Goal: Information Seeking & Learning: Learn about a topic

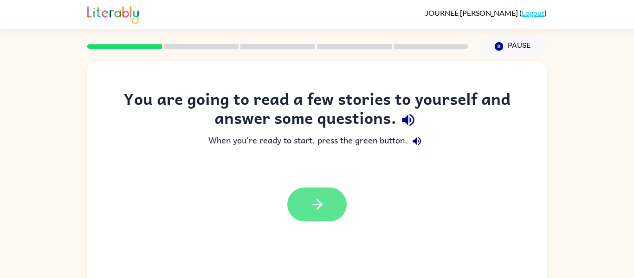
click at [319, 203] on icon "button" at bounding box center [317, 204] width 16 height 16
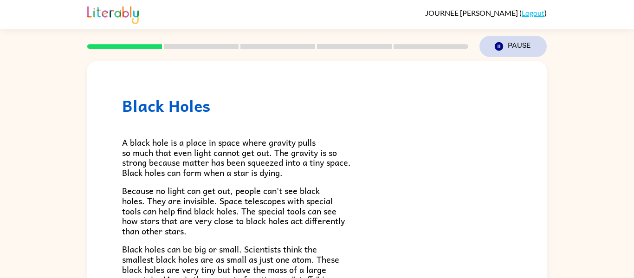
click at [499, 46] on icon "button" at bounding box center [499, 46] width 8 height 8
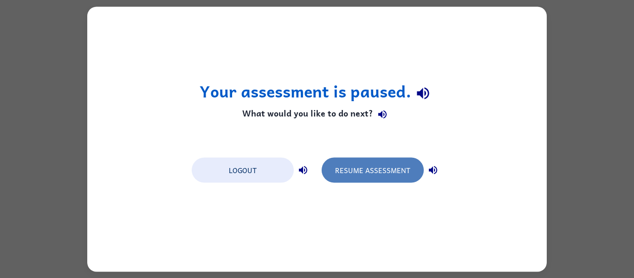
click at [358, 165] on button "Resume Assessment" at bounding box center [373, 169] width 102 height 25
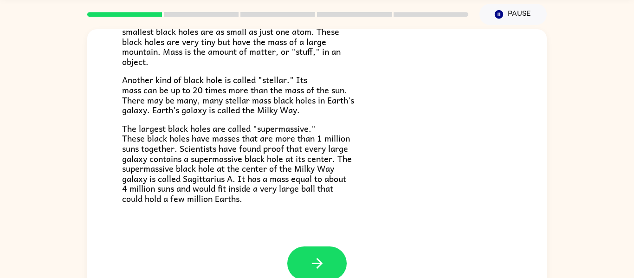
scroll to position [48, 0]
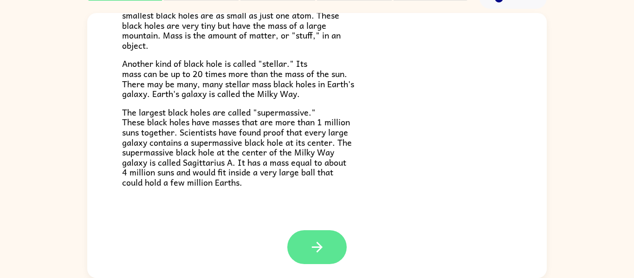
click at [329, 253] on button "button" at bounding box center [316, 247] width 59 height 34
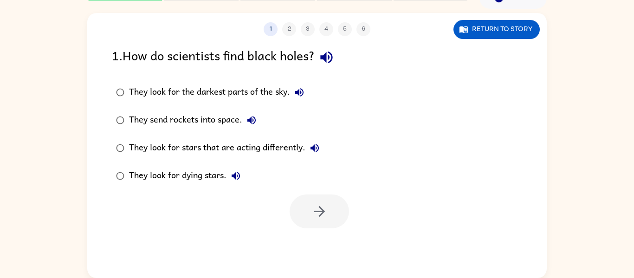
scroll to position [0, 0]
click at [137, 101] on div "They look for the darkest parts of the sky." at bounding box center [219, 92] width 180 height 19
click at [317, 221] on button "button" at bounding box center [319, 212] width 59 height 34
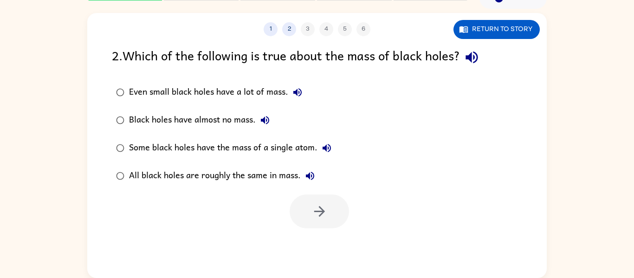
click at [260, 91] on div "Even small black holes have a lot of mass." at bounding box center [218, 92] width 178 height 19
click at [324, 213] on icon "button" at bounding box center [320, 211] width 16 height 16
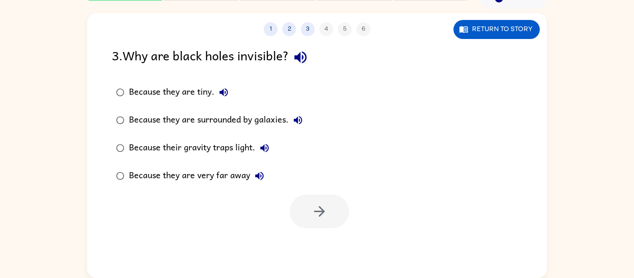
click at [207, 143] on div "Because their gravity traps light." at bounding box center [201, 148] width 145 height 19
click at [310, 201] on button "button" at bounding box center [319, 212] width 59 height 34
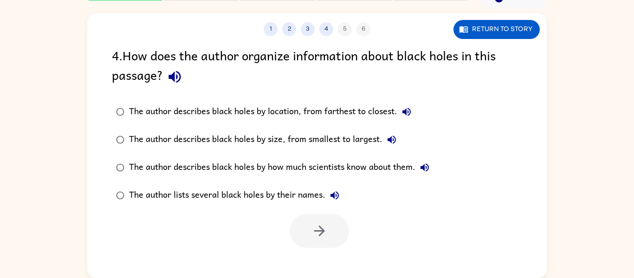
click at [156, 141] on div "The author describes black holes by size, from smallest to largest." at bounding box center [265, 139] width 272 height 19
click at [297, 224] on button "button" at bounding box center [319, 231] width 59 height 34
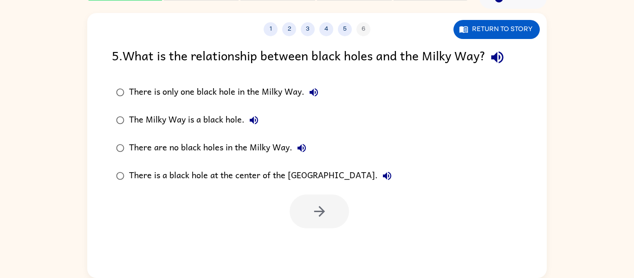
click at [243, 141] on div "There are no black holes in the Milky Way." at bounding box center [220, 148] width 182 height 19
click at [314, 209] on icon "button" at bounding box center [320, 211] width 16 height 16
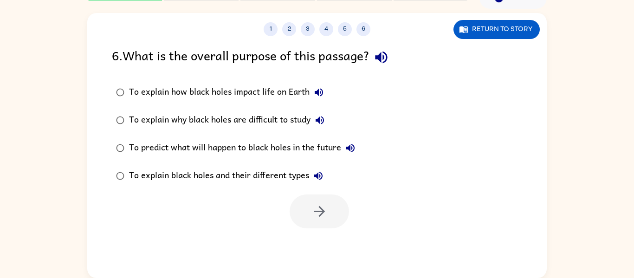
click at [234, 122] on div "To explain why black holes are difficult to study" at bounding box center [229, 120] width 200 height 19
click at [301, 209] on button "button" at bounding box center [319, 212] width 59 height 34
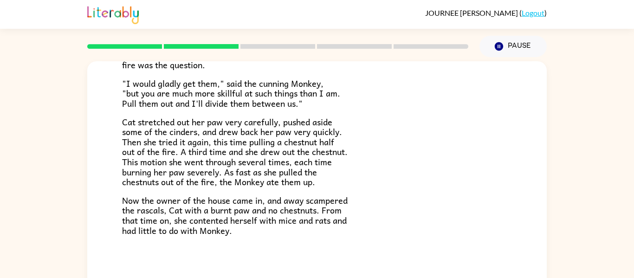
scroll to position [48, 0]
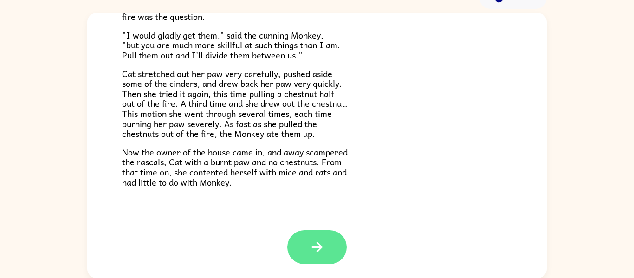
click at [329, 237] on button "button" at bounding box center [316, 247] width 59 height 34
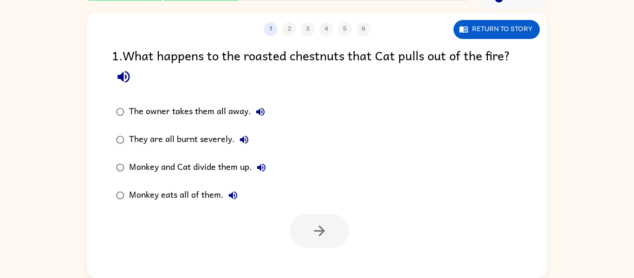
scroll to position [0, 0]
click at [163, 200] on div "Monkey eats all of them." at bounding box center [185, 195] width 113 height 19
click at [305, 221] on button "button" at bounding box center [319, 231] width 59 height 34
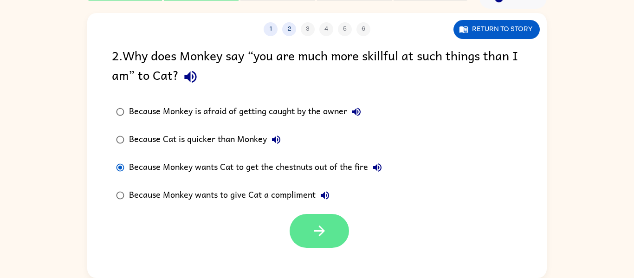
click at [323, 237] on icon "button" at bounding box center [320, 231] width 16 height 16
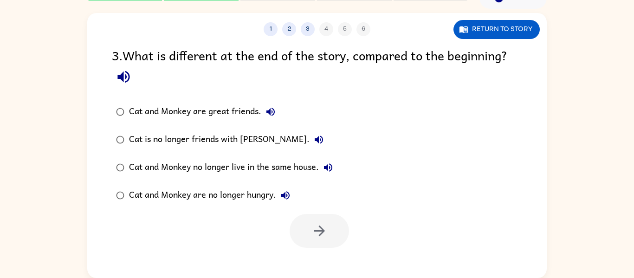
click at [227, 143] on div "Cat is no longer friends with [PERSON_NAME]." at bounding box center [228, 139] width 199 height 19
click at [317, 247] on button "button" at bounding box center [319, 231] width 59 height 34
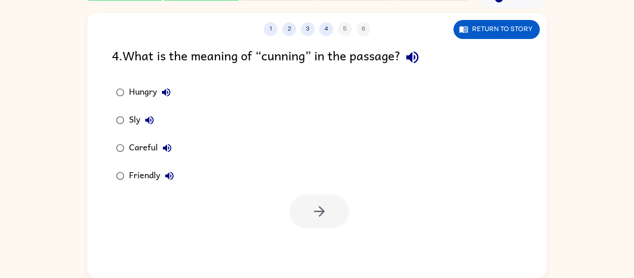
click at [134, 146] on div "Careful" at bounding box center [152, 148] width 47 height 19
click at [302, 208] on button "button" at bounding box center [319, 212] width 59 height 34
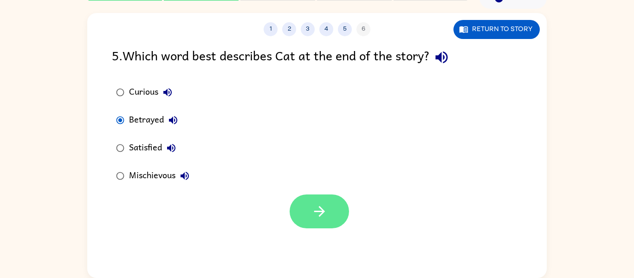
click at [326, 218] on icon "button" at bounding box center [320, 211] width 16 height 16
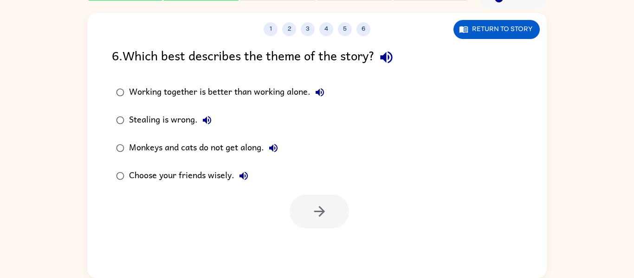
click at [188, 151] on div "Monkeys and cats do not get along." at bounding box center [206, 148] width 154 height 19
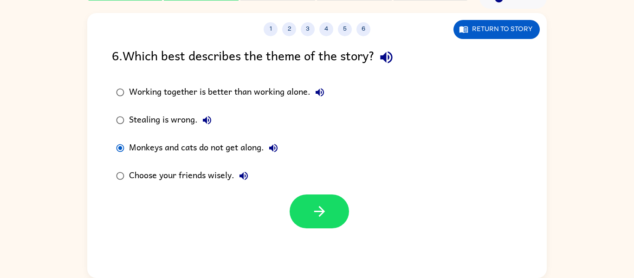
click at [171, 184] on div "Choose your friends wisely." at bounding box center [191, 176] width 124 height 19
click at [312, 219] on icon "button" at bounding box center [320, 211] width 16 height 16
click at [312, 219] on div at bounding box center [319, 212] width 59 height 34
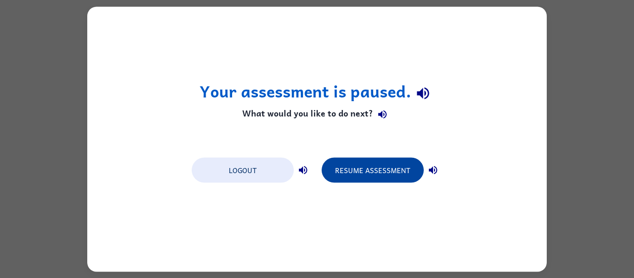
click at [359, 171] on button "Resume Assessment" at bounding box center [373, 169] width 102 height 25
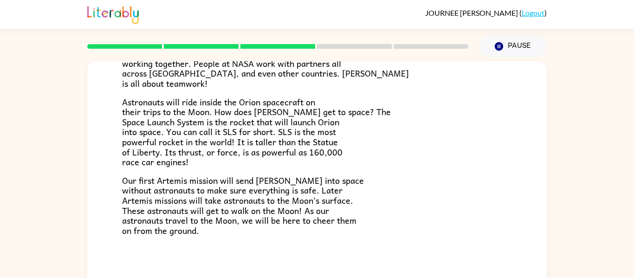
scroll to position [48, 0]
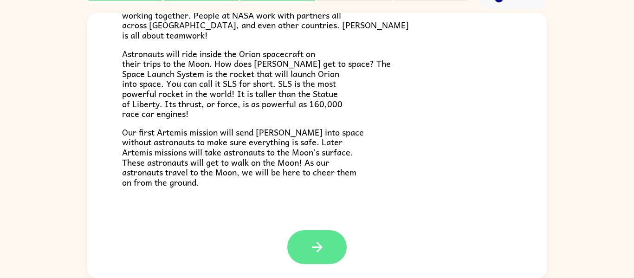
click at [327, 246] on button "button" at bounding box center [316, 247] width 59 height 34
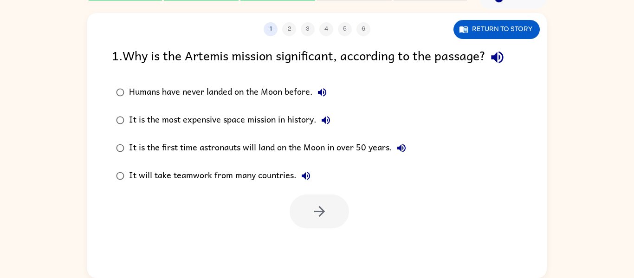
scroll to position [0, 0]
click at [362, 139] on div "It is the first time astronauts will land on the Moon in over 50 years." at bounding box center [270, 148] width 282 height 19
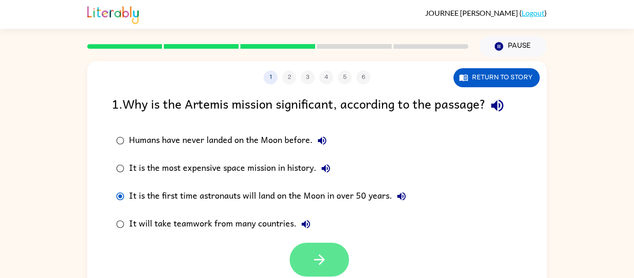
click at [320, 276] on button "button" at bounding box center [319, 260] width 59 height 34
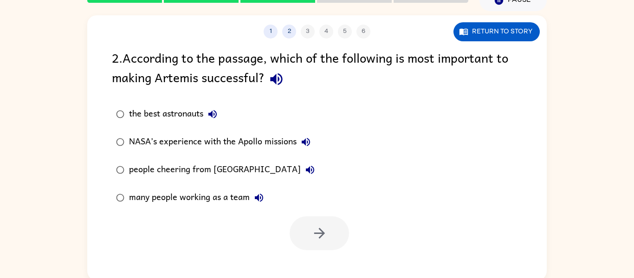
scroll to position [48, 0]
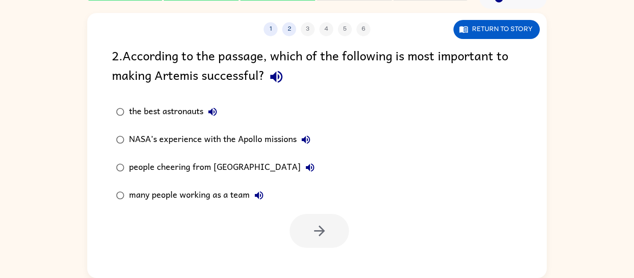
click at [182, 191] on div "many people working as a team" at bounding box center [198, 195] width 139 height 19
click at [300, 238] on button "button" at bounding box center [319, 231] width 59 height 34
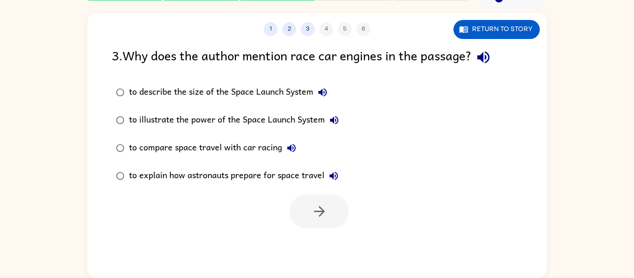
click at [248, 97] on div "to describe the size of the Space Launch System" at bounding box center [230, 92] width 203 height 19
click at [318, 222] on button "button" at bounding box center [319, 212] width 59 height 34
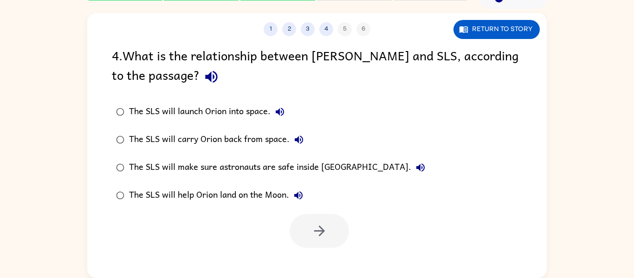
click at [136, 162] on div "The SLS will make sure astronauts are safe inside [GEOGRAPHIC_DATA]." at bounding box center [279, 167] width 301 height 19
click at [325, 243] on button "button" at bounding box center [319, 231] width 59 height 34
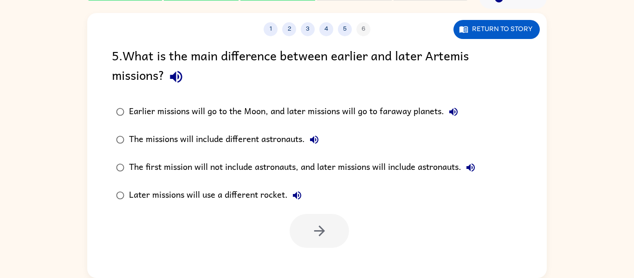
click at [249, 94] on div "5 . What is the main difference between earlier and later Artemis missions? Ear…" at bounding box center [317, 146] width 460 height 202
click at [258, 108] on div "Earlier missions will go to the Moon, and later missions will go to faraway pla…" at bounding box center [296, 112] width 334 height 19
click at [328, 239] on button "button" at bounding box center [319, 231] width 59 height 34
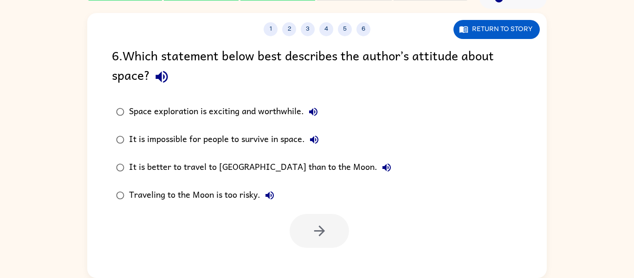
click at [231, 102] on label "Space exploration is exciting and worthwhile." at bounding box center [254, 112] width 294 height 28
click at [315, 245] on button "button" at bounding box center [319, 231] width 59 height 34
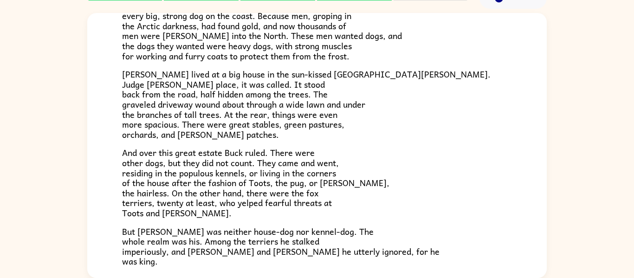
scroll to position [178, 0]
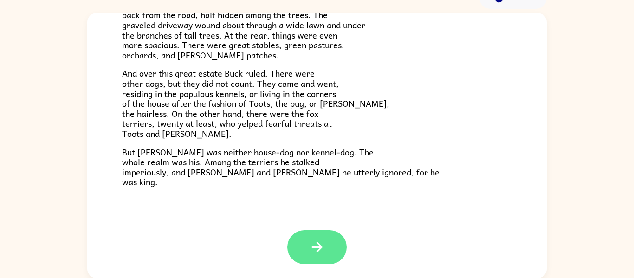
click at [300, 253] on button "button" at bounding box center [316, 247] width 59 height 34
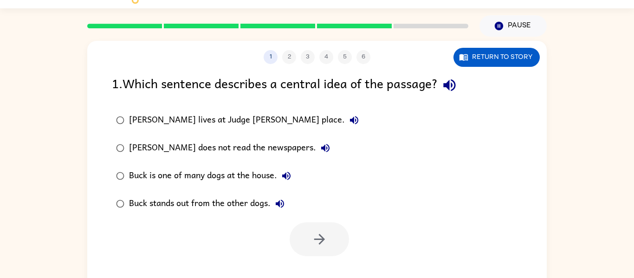
scroll to position [48, 0]
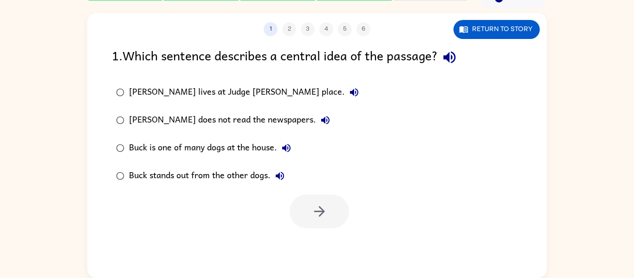
click at [154, 180] on div "Buck stands out from the other dogs." at bounding box center [209, 176] width 160 height 19
click at [306, 211] on button "button" at bounding box center [319, 212] width 59 height 34
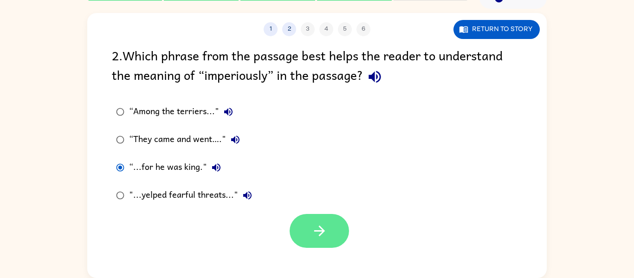
click at [312, 240] on button "button" at bounding box center [319, 231] width 59 height 34
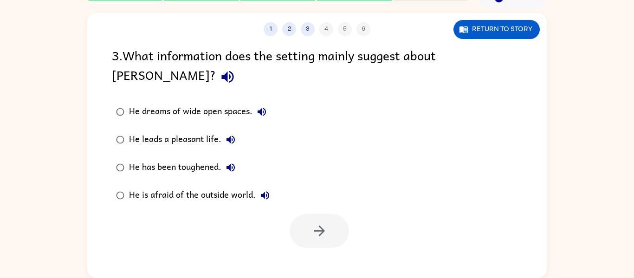
click at [215, 158] on div "He has been toughened." at bounding box center [184, 167] width 111 height 19
click at [323, 223] on icon "button" at bounding box center [320, 231] width 16 height 16
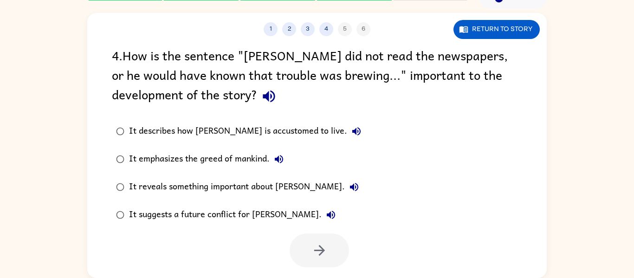
click at [229, 166] on div "It emphasizes the greed of mankind." at bounding box center [208, 159] width 159 height 19
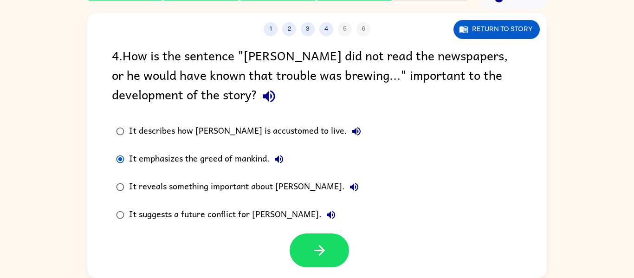
click at [228, 194] on div "It reveals something important about [PERSON_NAME]." at bounding box center [246, 187] width 234 height 19
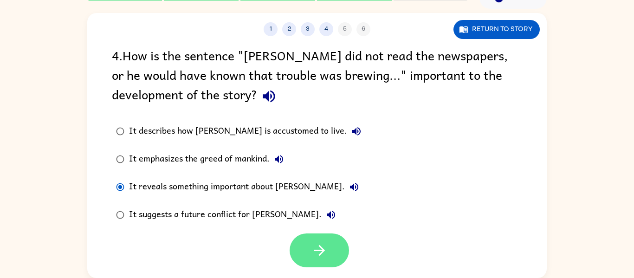
click at [303, 256] on button "button" at bounding box center [319, 251] width 59 height 34
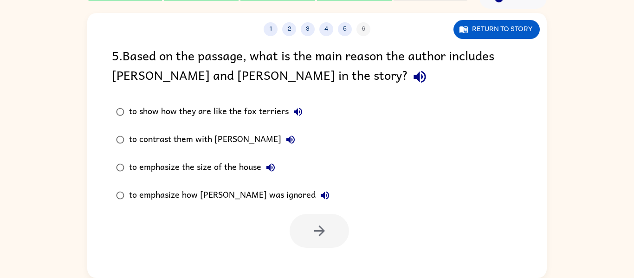
click at [254, 167] on div "to emphasize the size of the house" at bounding box center [204, 167] width 151 height 19
click at [304, 242] on button "button" at bounding box center [319, 231] width 59 height 34
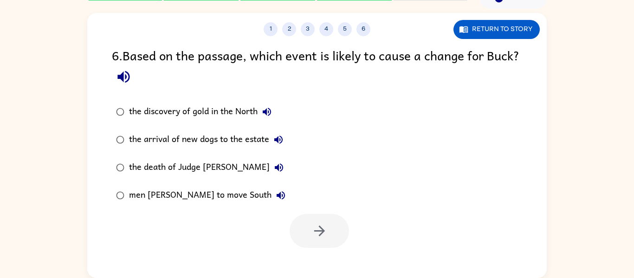
click at [220, 162] on div "the death of Judge [PERSON_NAME]" at bounding box center [208, 167] width 159 height 19
click at [312, 231] on icon "button" at bounding box center [320, 231] width 16 height 16
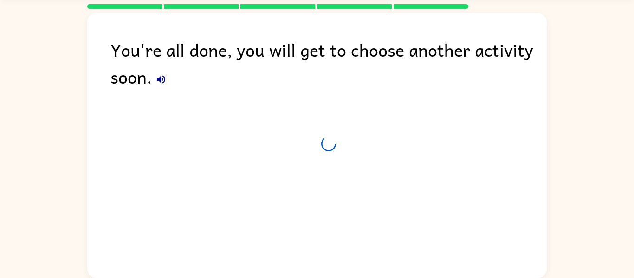
scroll to position [32, 0]
